Goal: Information Seeking & Learning: Learn about a topic

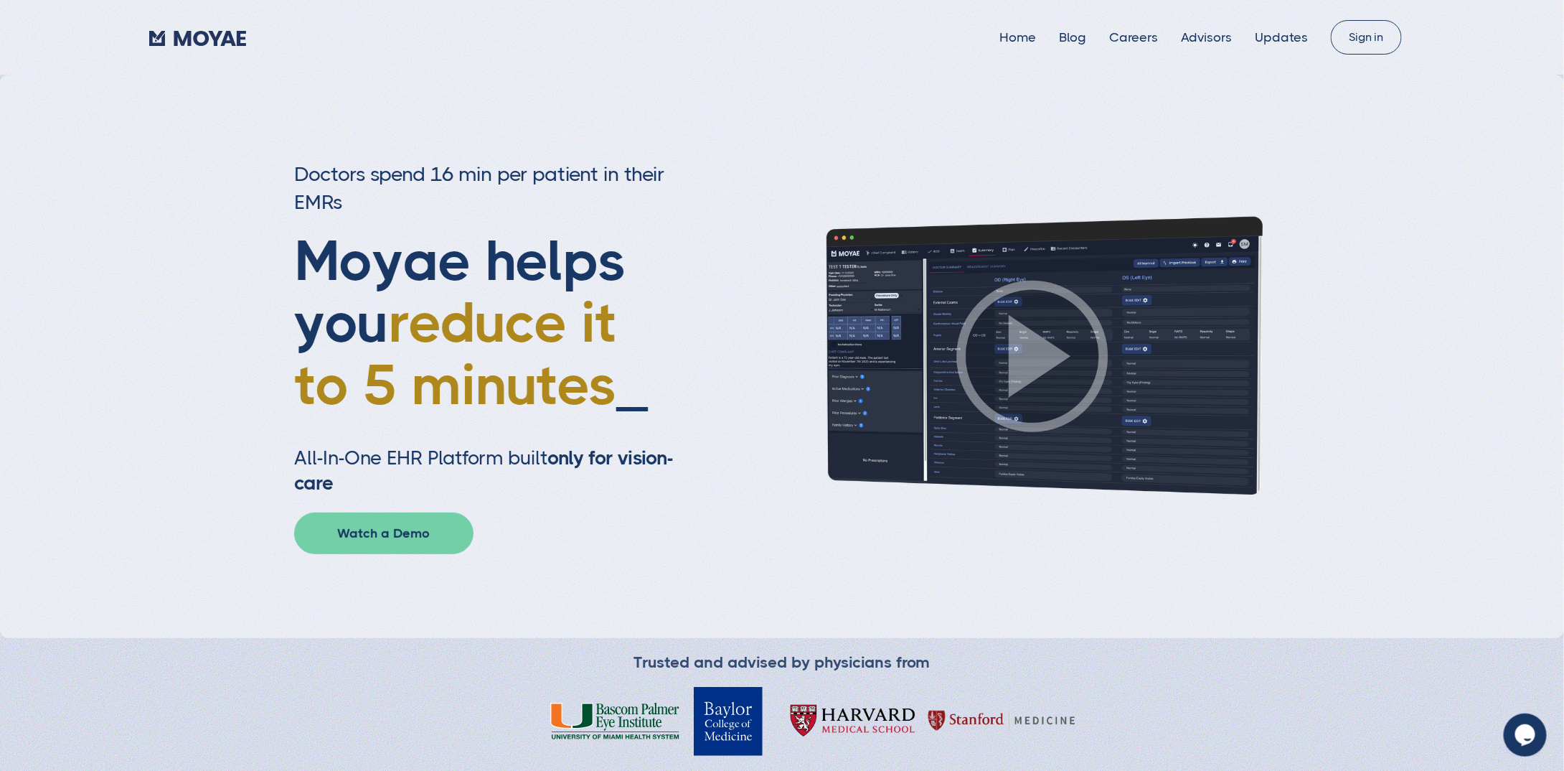
click at [412, 540] on link "Watch a Demo" at bounding box center [383, 533] width 179 height 42
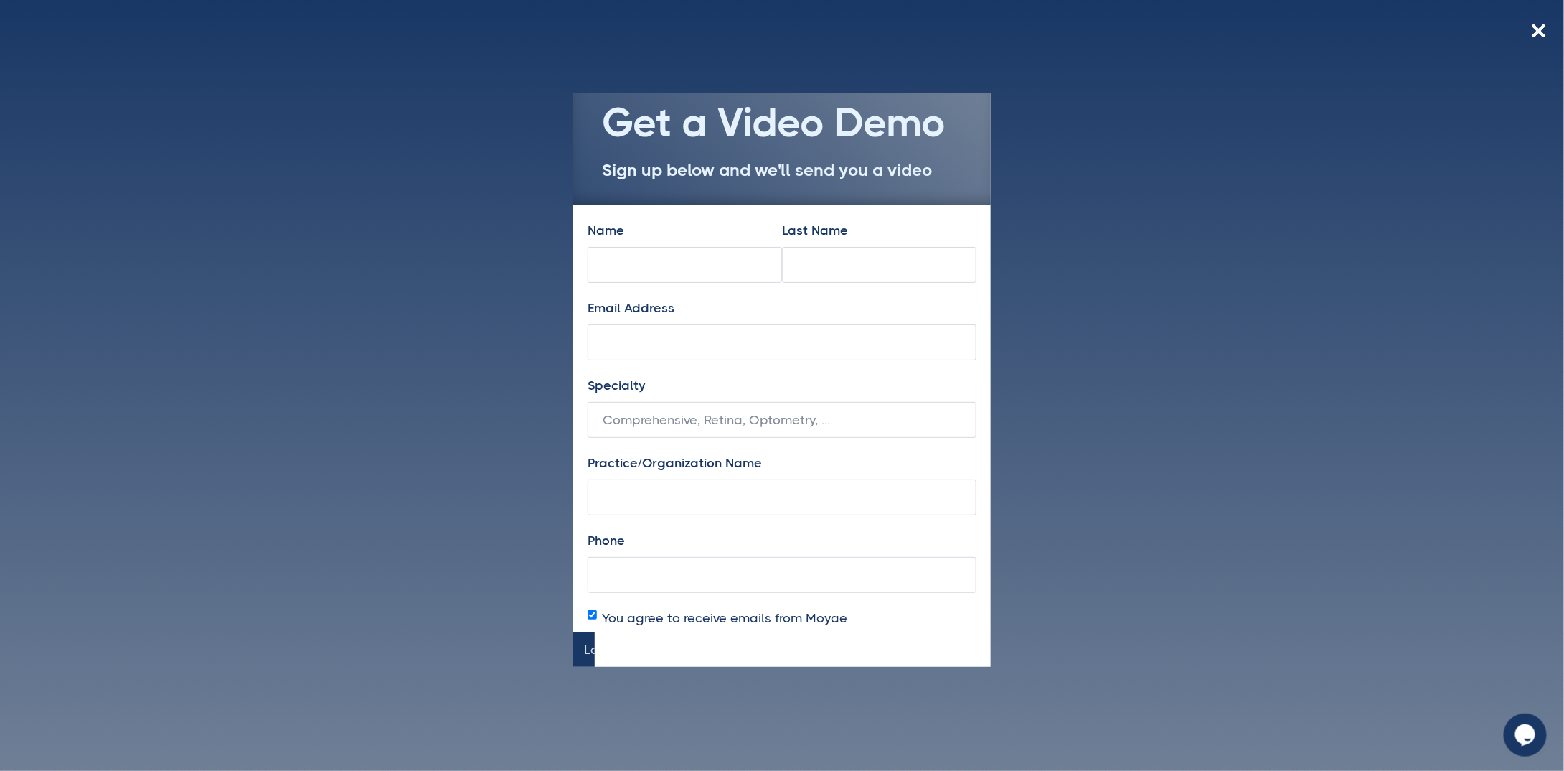
click at [1089, 159] on div "Get a Video Demo Sign up below and we'll send you a video Name Last Name Email …" at bounding box center [782, 385] width 1564 height 771
click at [1537, 32] on img at bounding box center [1538, 30] width 13 height 13
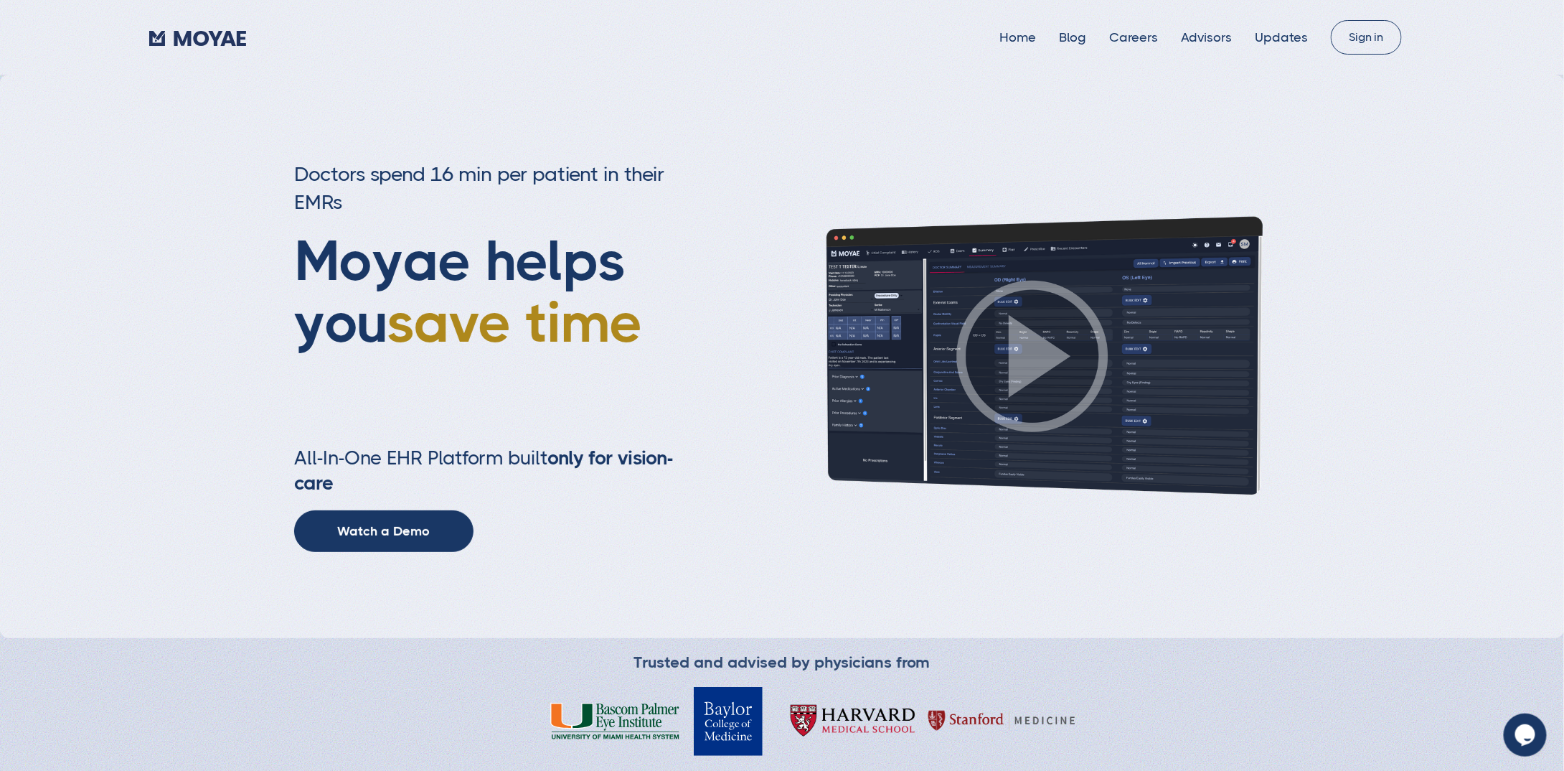
click at [1017, 402] on img at bounding box center [1033, 356] width 502 height 283
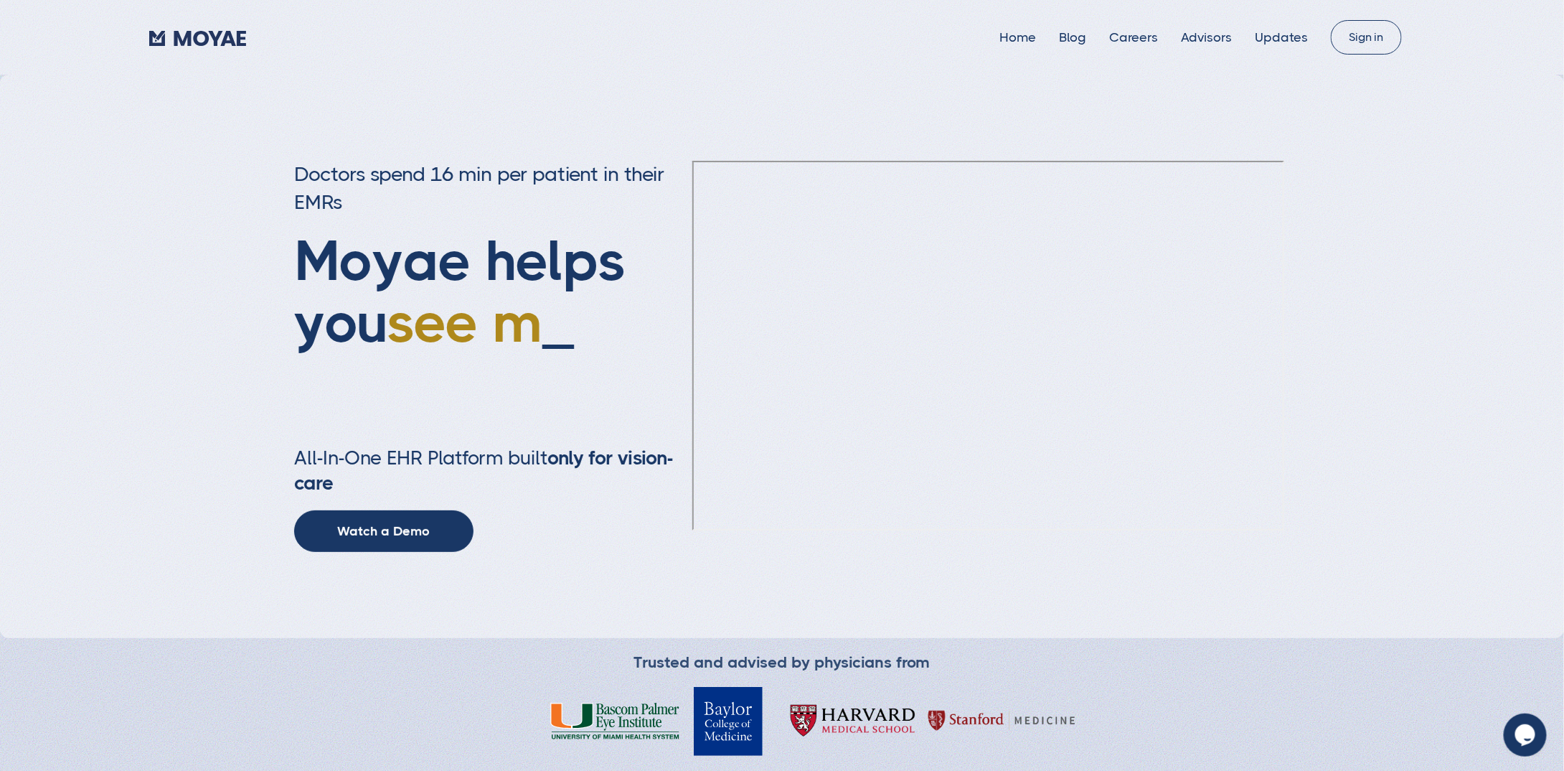
type input "Subscribe"
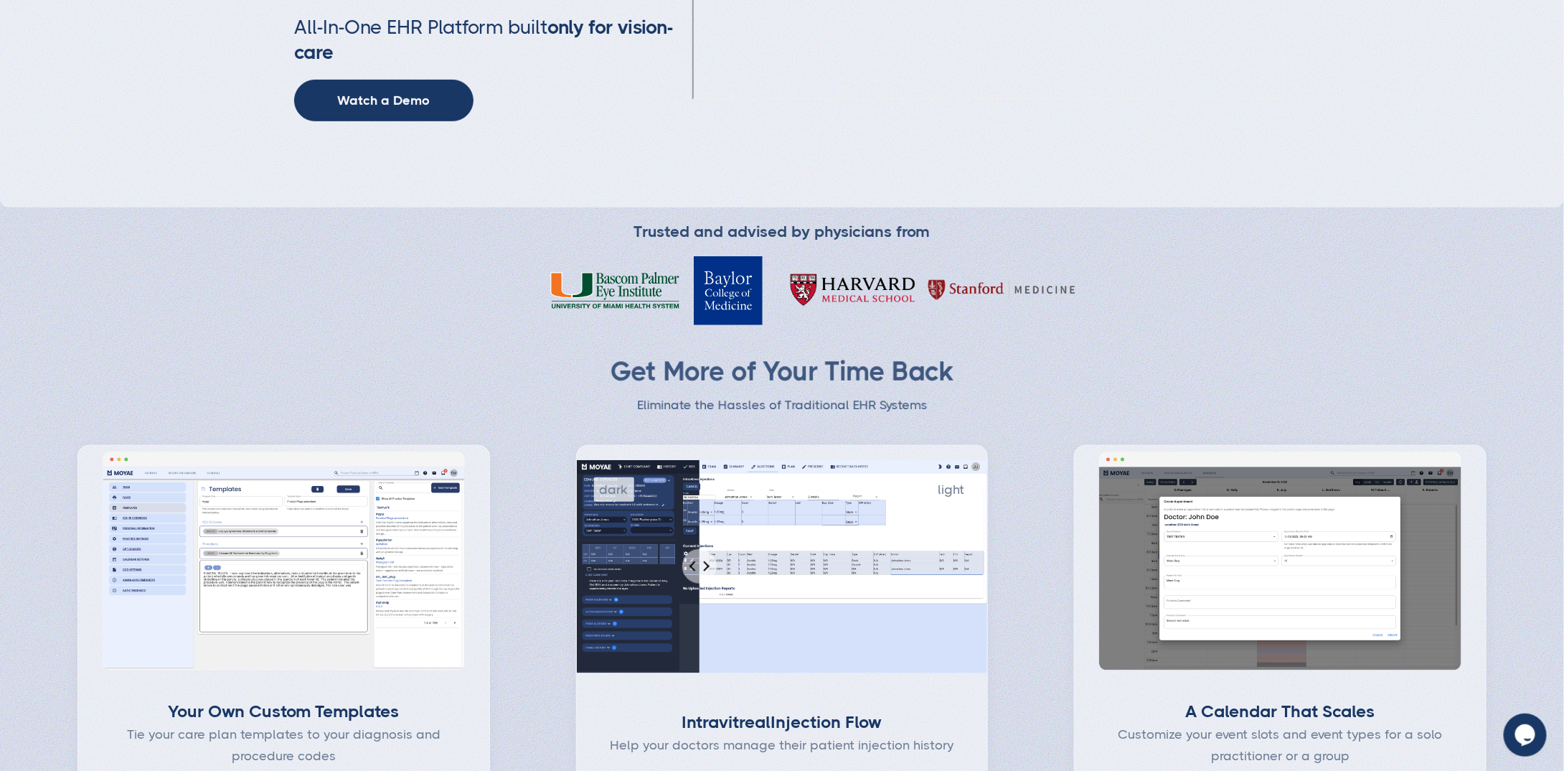
scroll to position [861, 0]
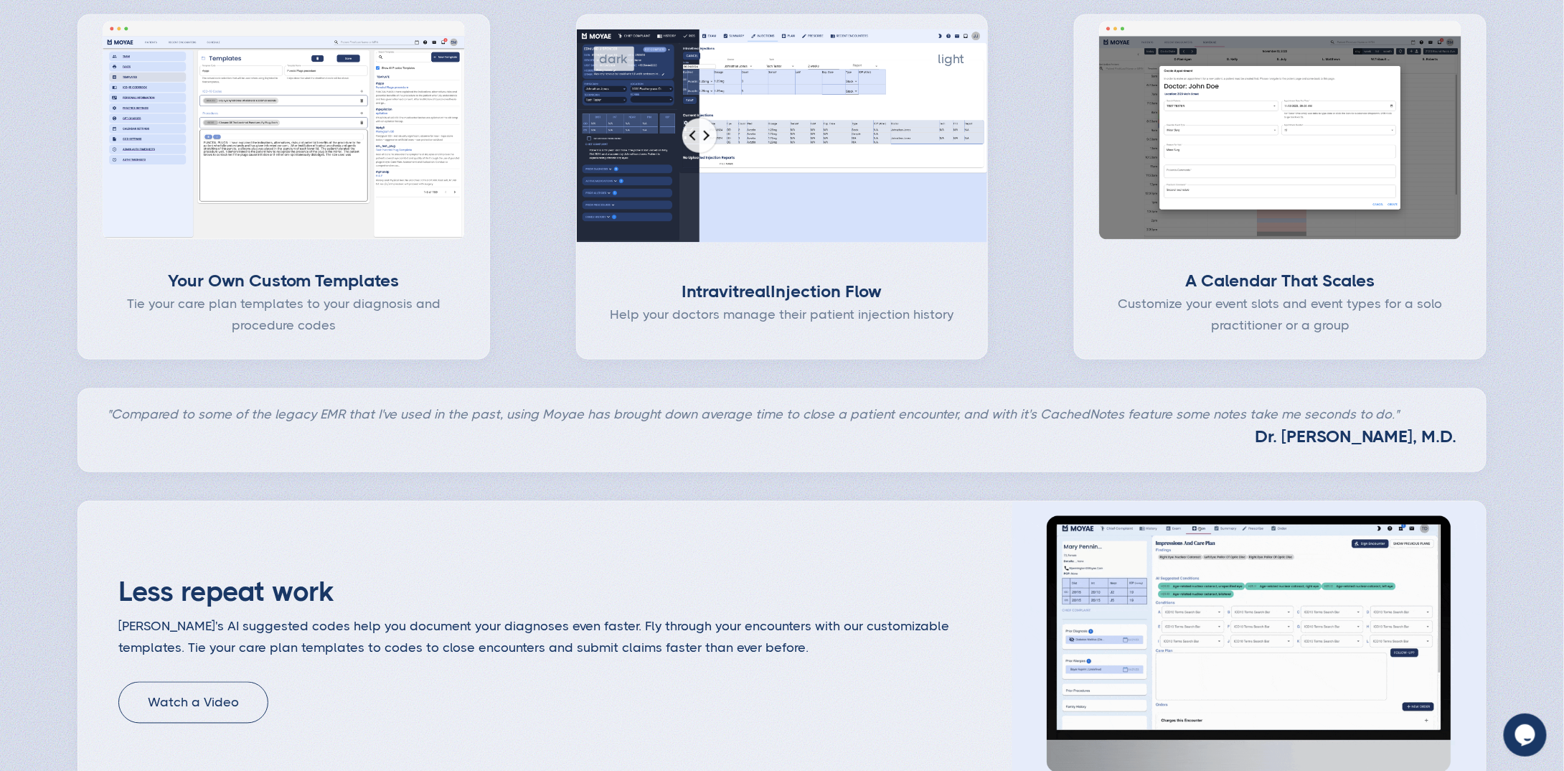
click at [710, 139] on input "Percent of revealed content" at bounding box center [782, 135] width 413 height 213
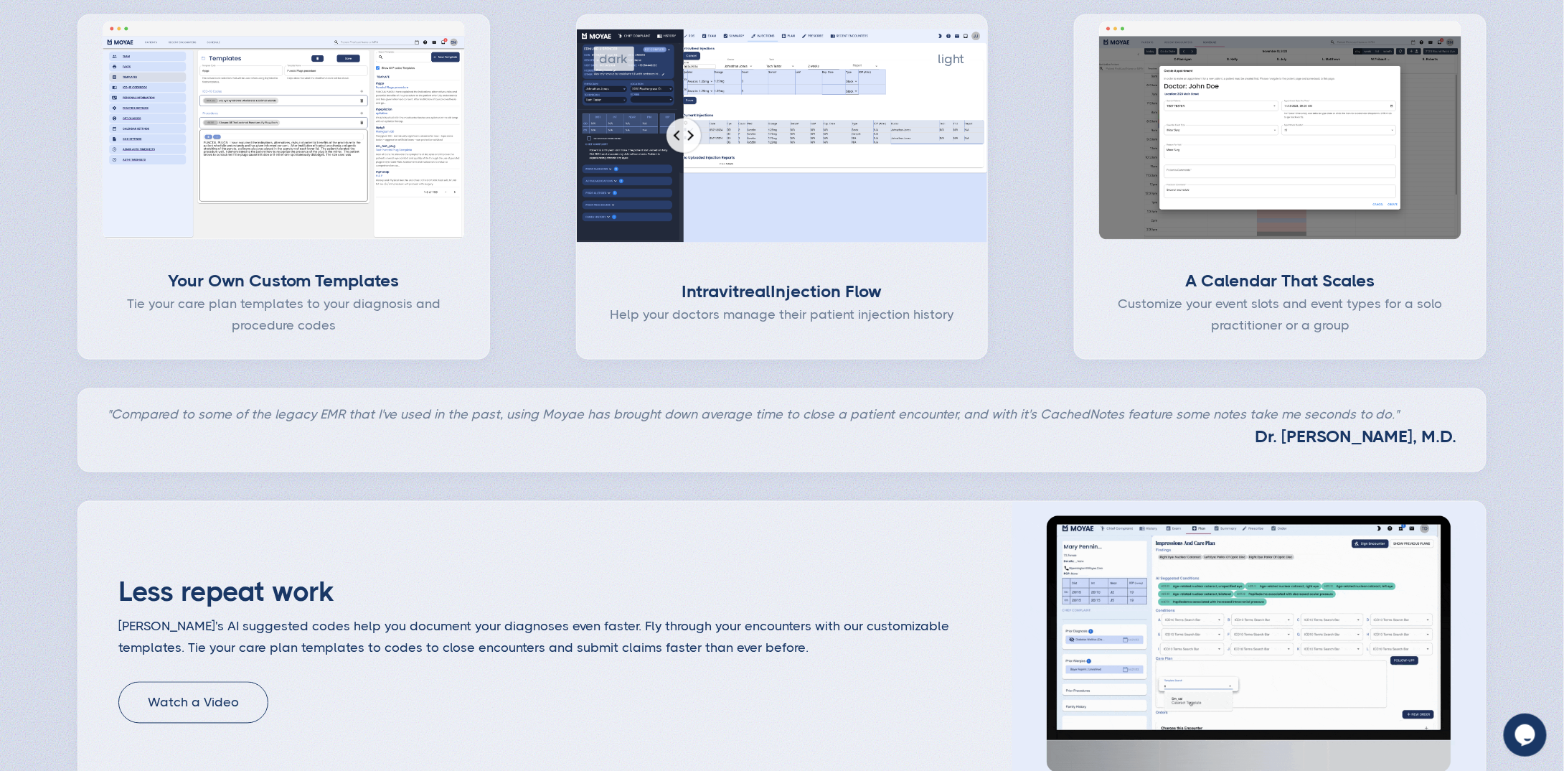
drag, startPoint x: 710, startPoint y: 139, endPoint x: 687, endPoint y: 117, distance: 32.0
type input "26"
click at [687, 117] on input "Percent of revealed content" at bounding box center [782, 135] width 413 height 213
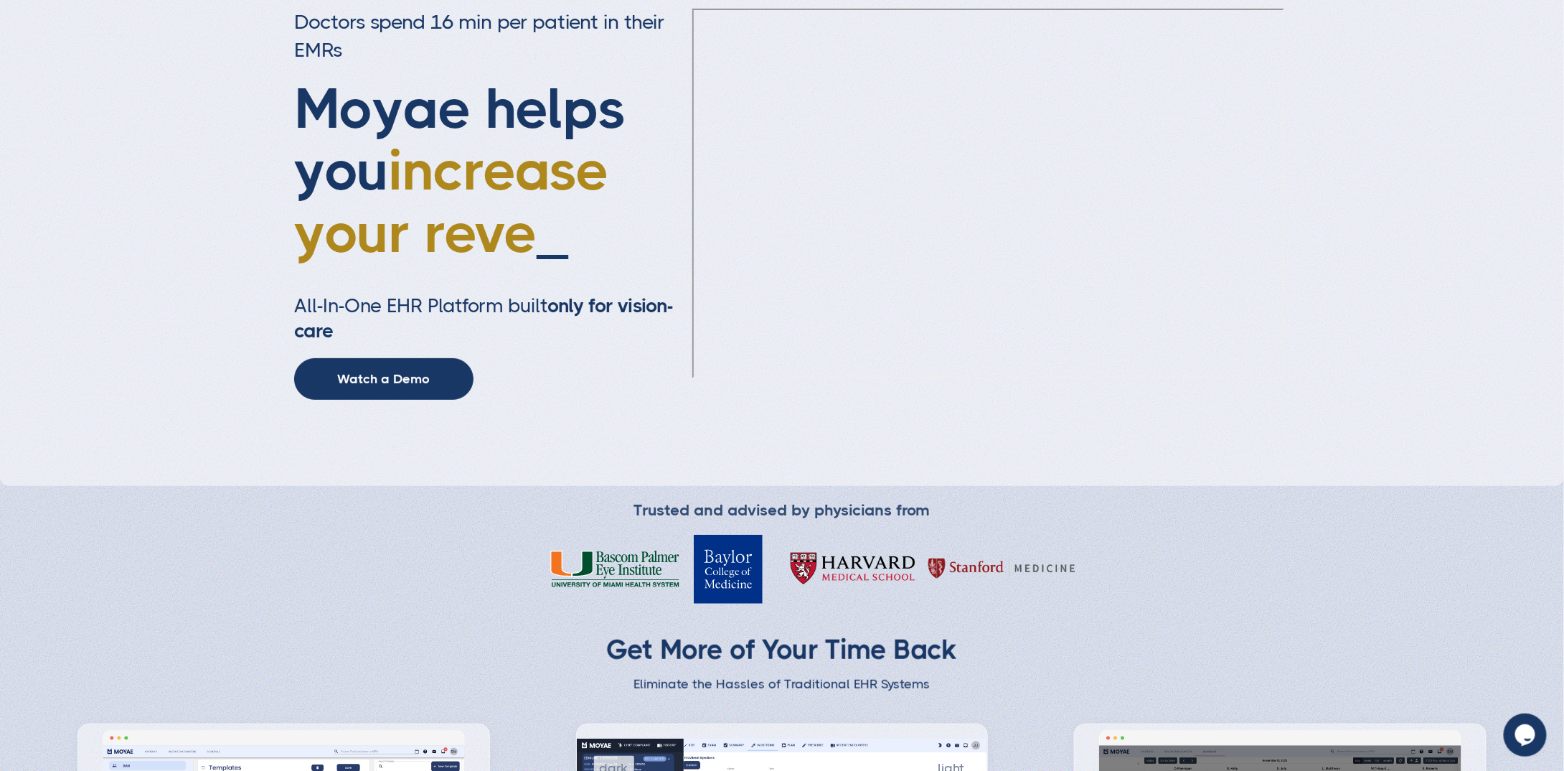
scroll to position [0, 0]
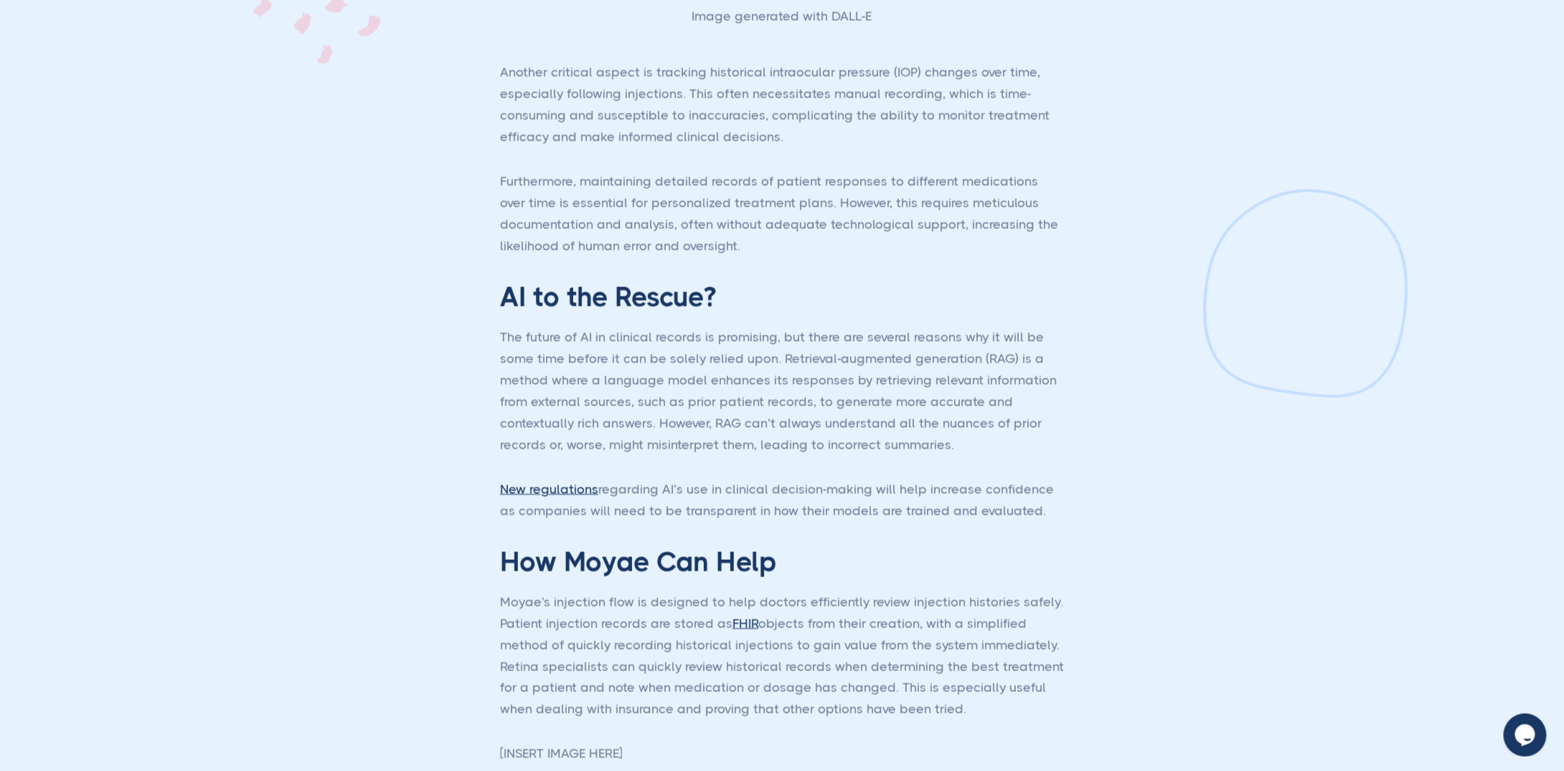
scroll to position [2511, 0]
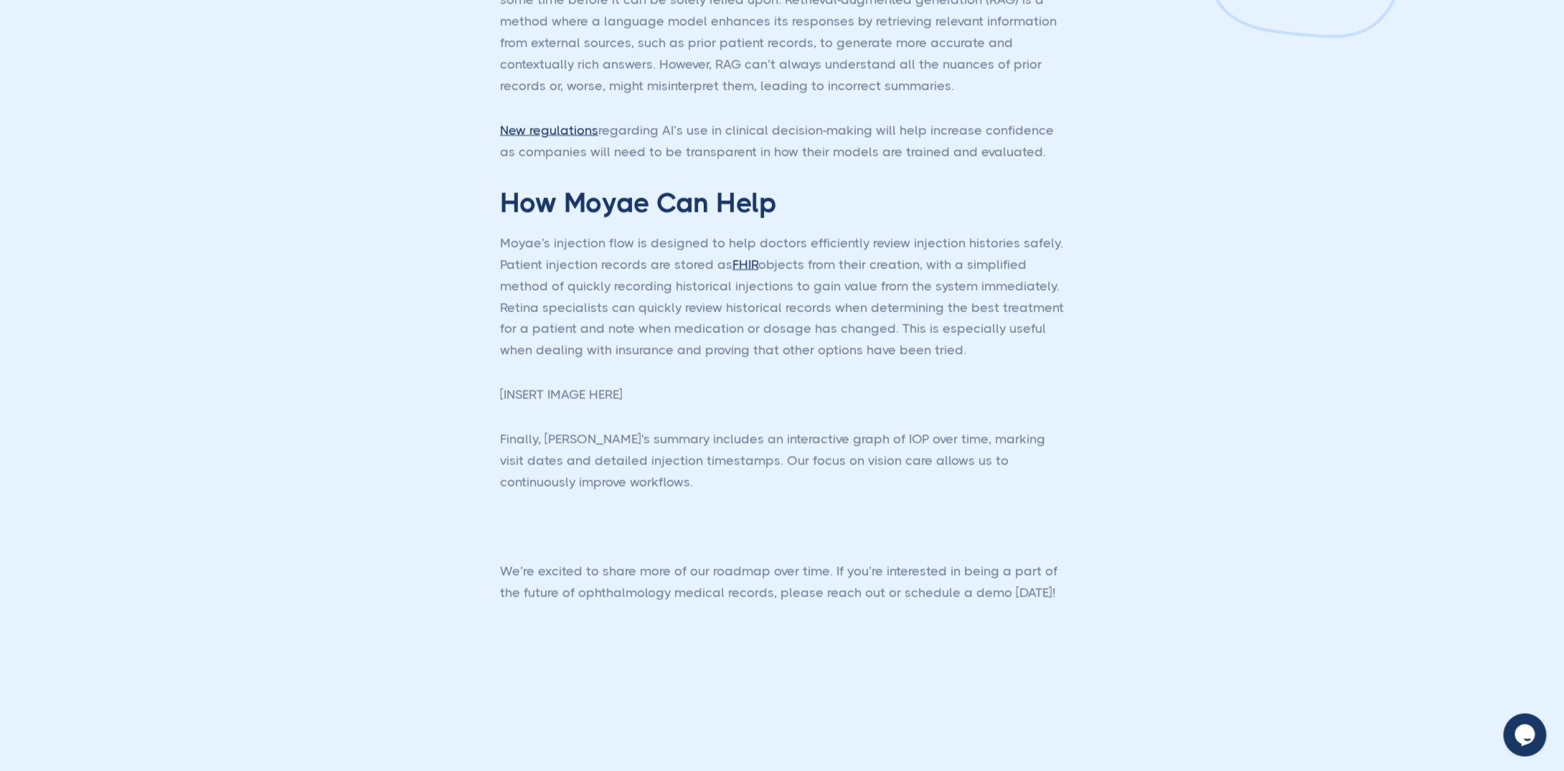
type input "Subscribe"
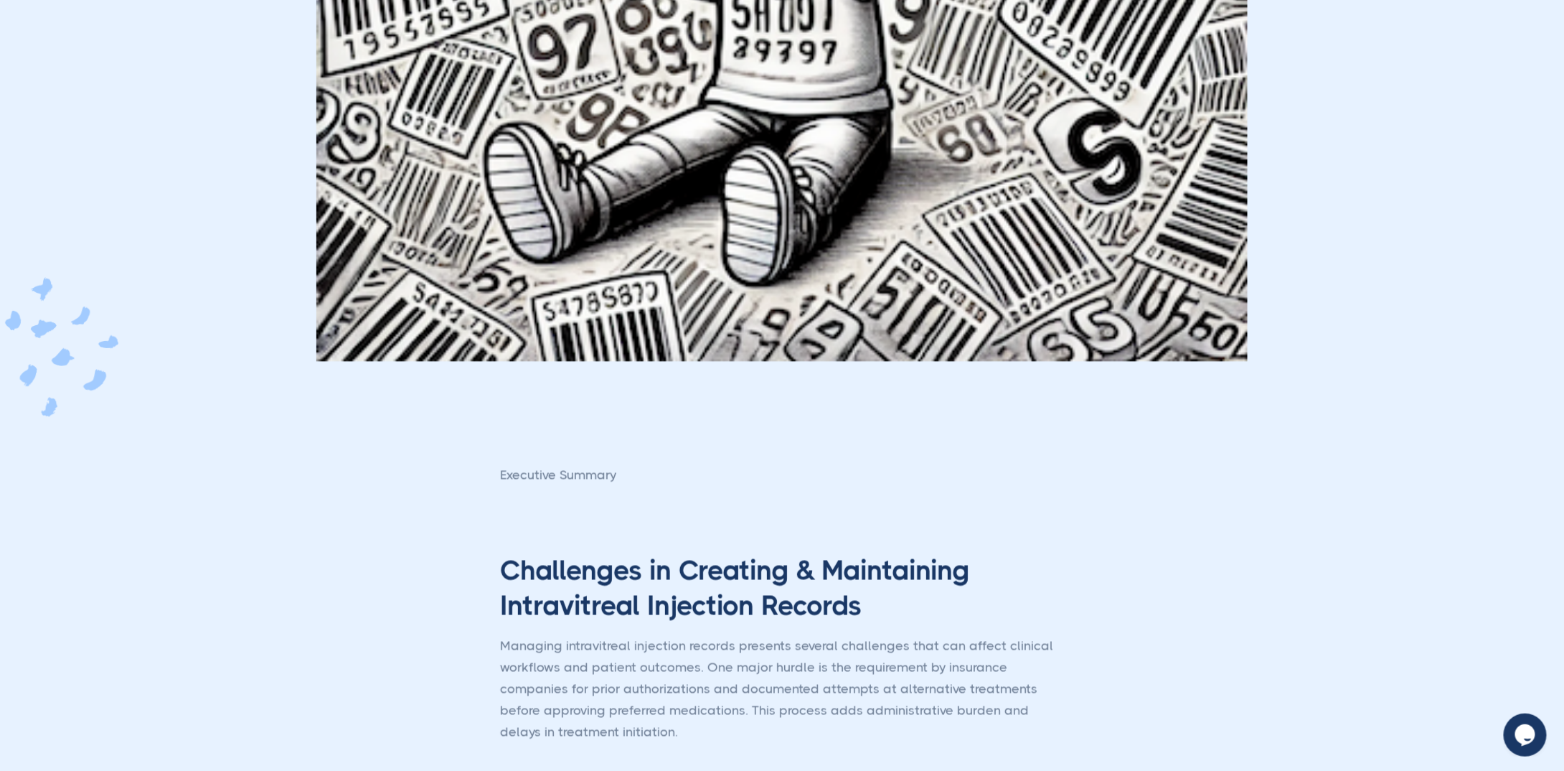
scroll to position [0, 0]
